Goal: Obtain resource: Download file/media

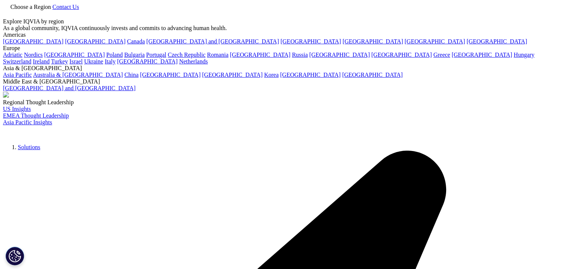
scroll to position [216, 438]
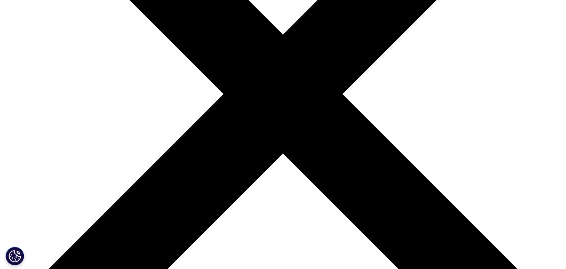
scroll to position [216, 0]
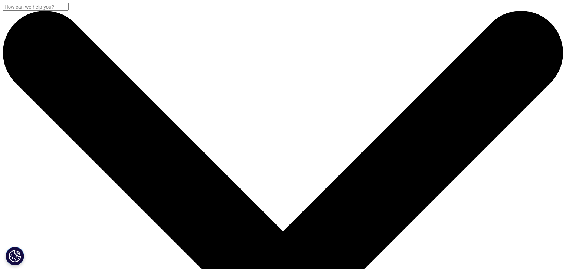
scroll to position [218, 438]
